Goal: Navigation & Orientation: Go to known website

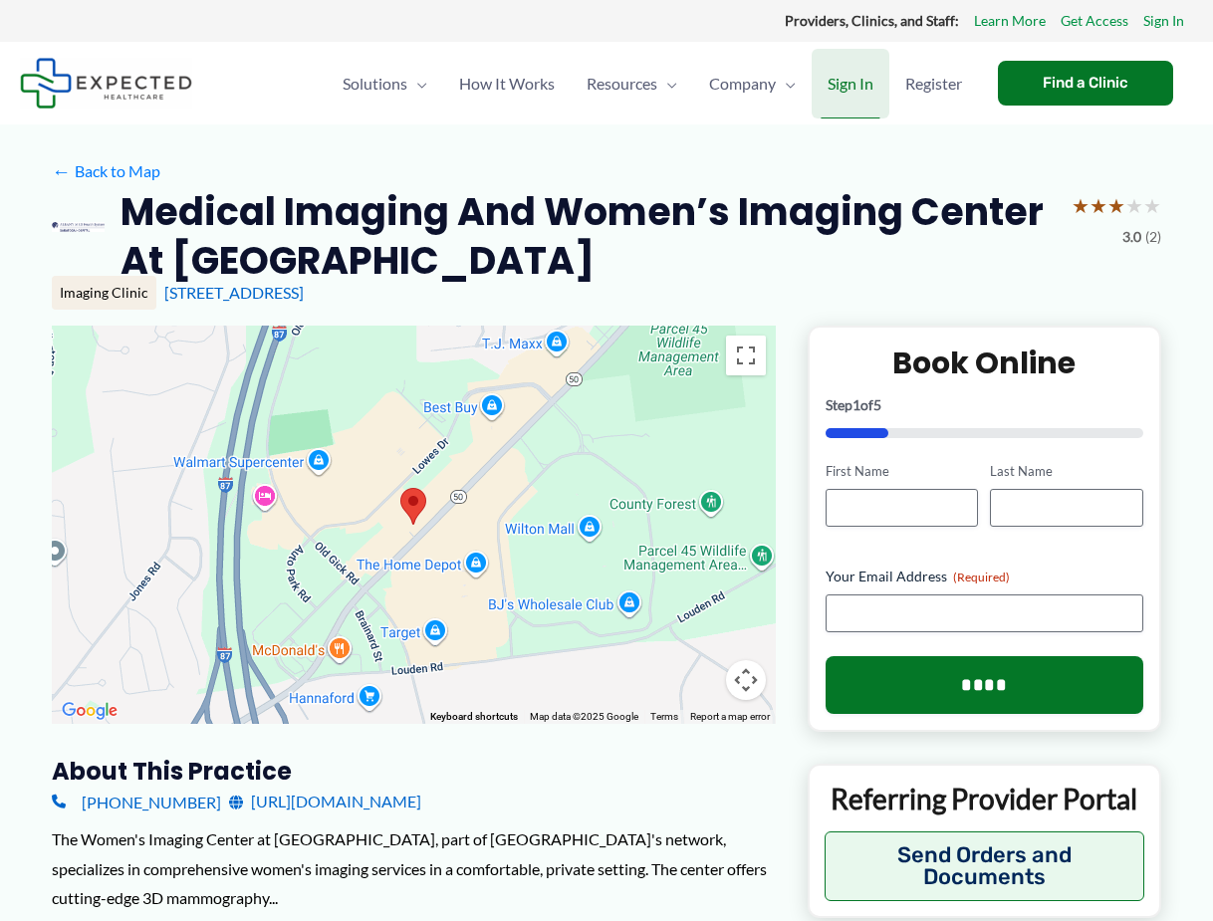
click at [840, 89] on span "Sign In" at bounding box center [850, 84] width 46 height 70
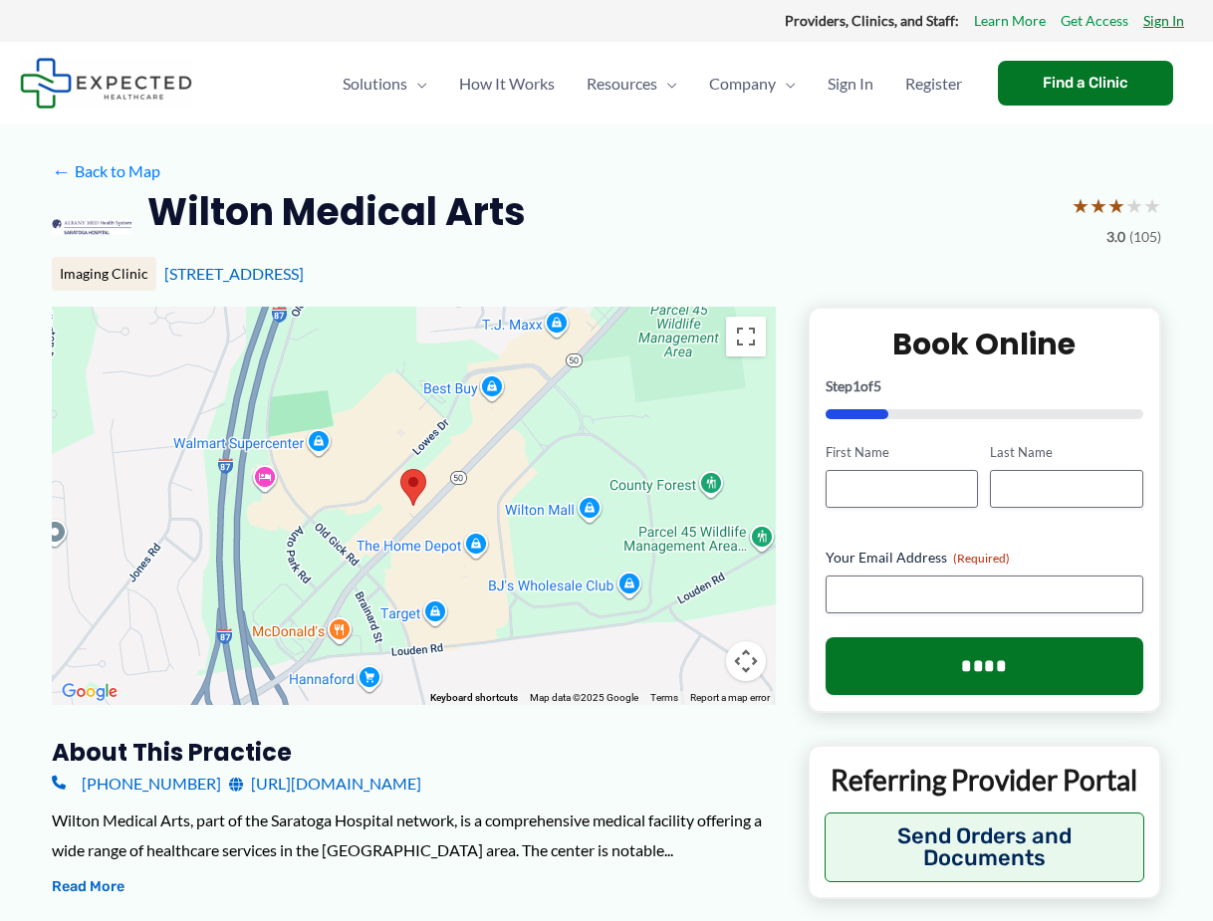
click at [1170, 20] on link "Sign In" at bounding box center [1163, 21] width 41 height 26
